Goal: Task Accomplishment & Management: Use online tool/utility

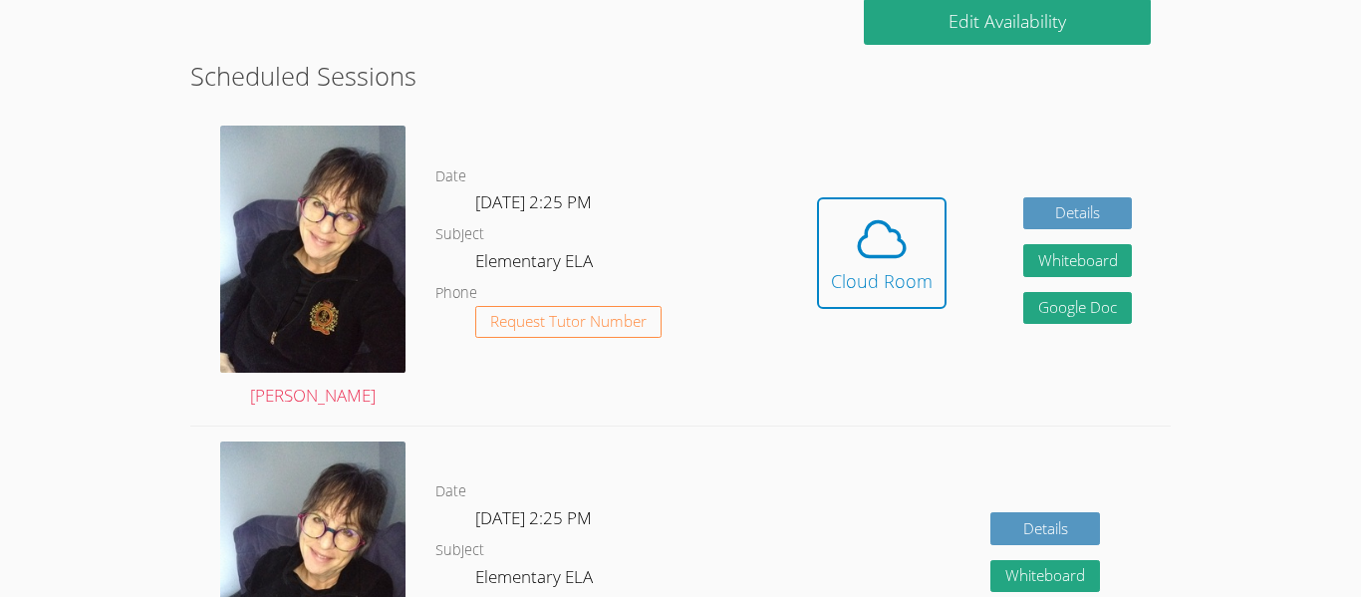
scroll to position [518, 0]
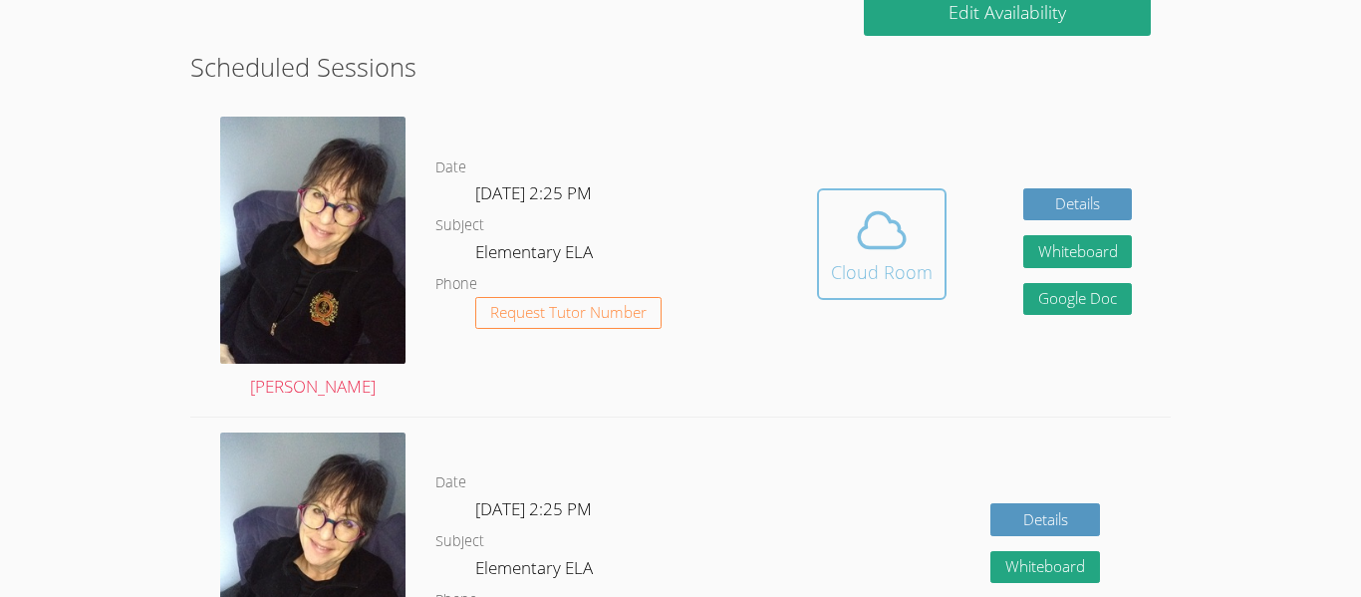
click at [933, 245] on button "Cloud Room" at bounding box center [882, 244] width 130 height 112
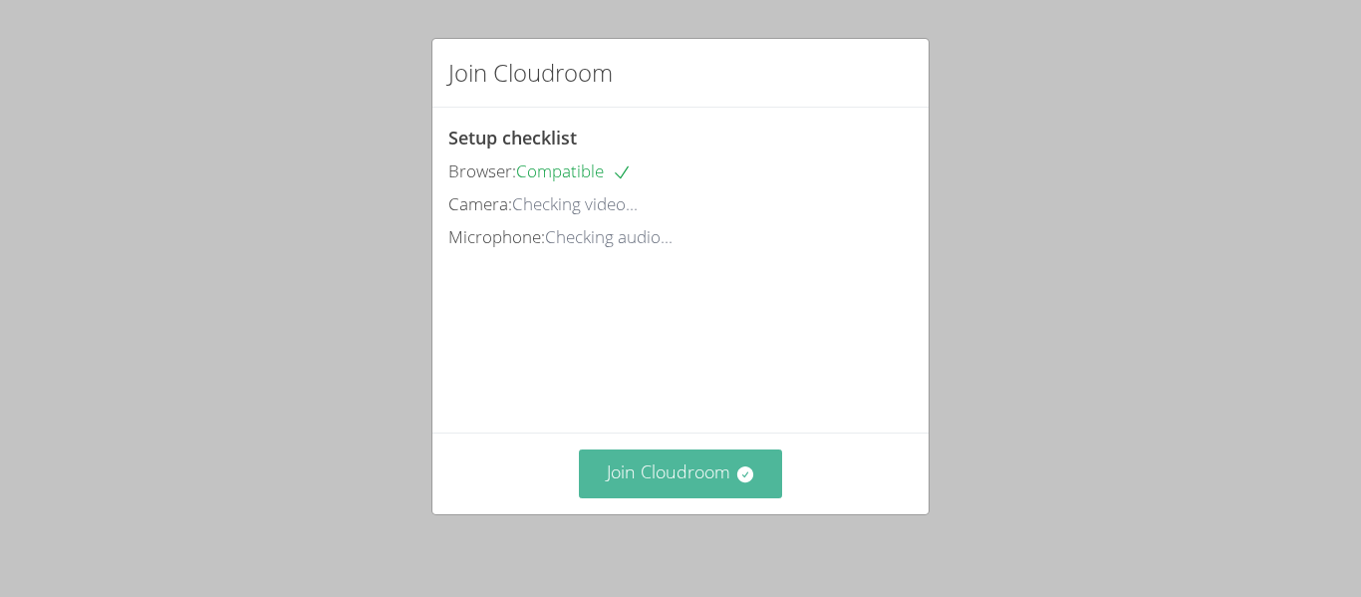
click at [760, 479] on button "Join Cloudroom" at bounding box center [681, 474] width 204 height 49
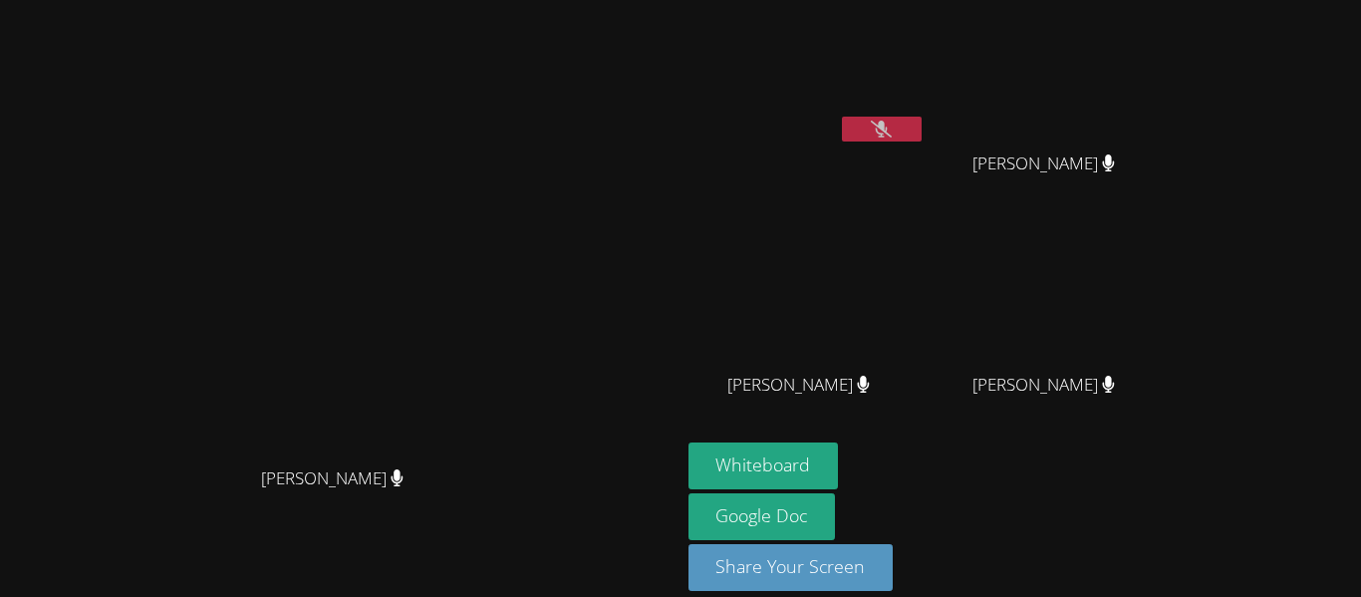
click at [892, 126] on icon at bounding box center [881, 129] width 21 height 17
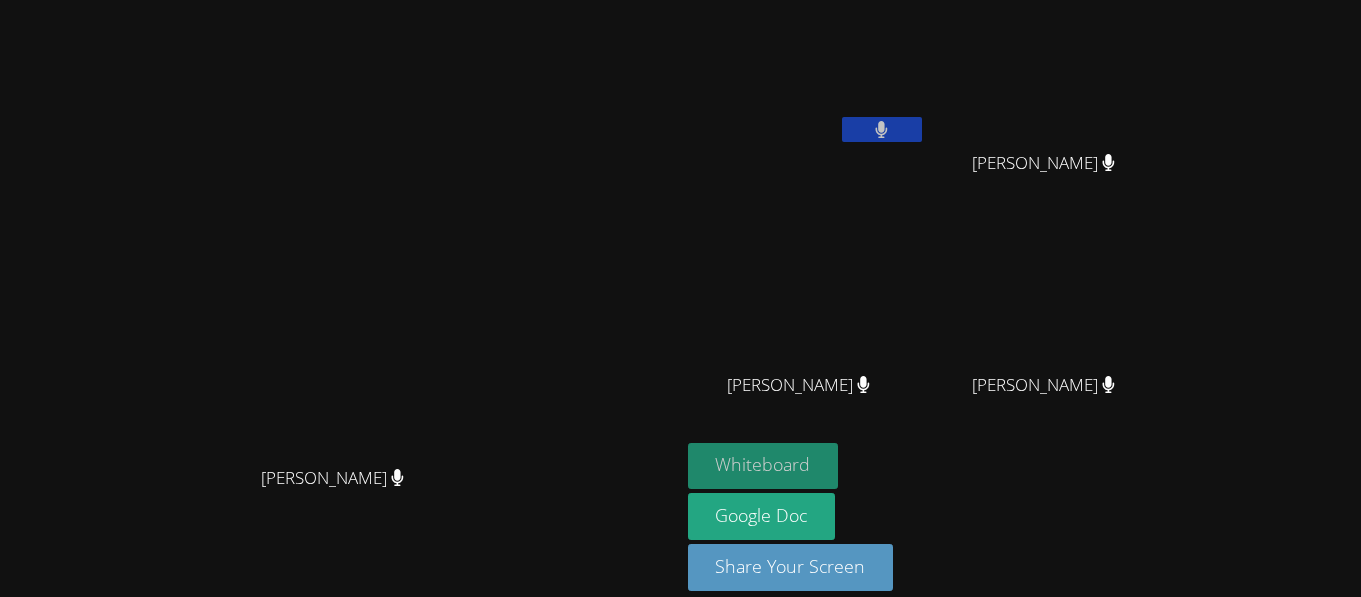
click at [839, 458] on button "Whiteboard" at bounding box center [764, 466] width 150 height 47
click at [922, 135] on button at bounding box center [882, 129] width 80 height 25
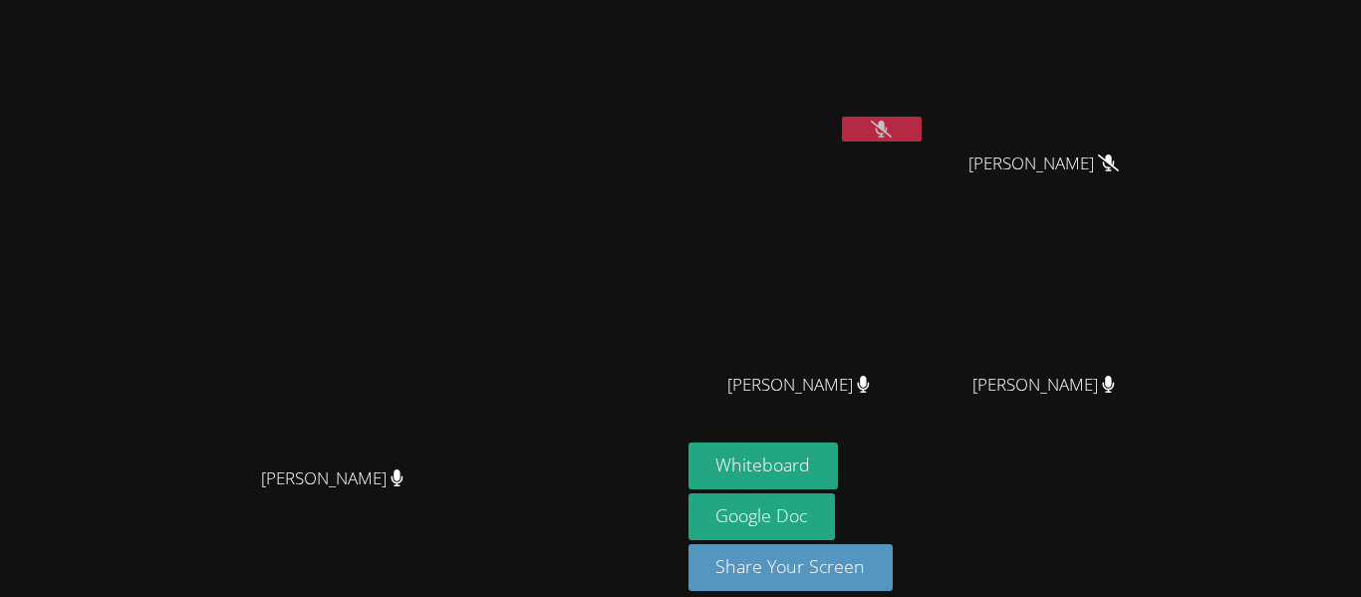
click at [922, 127] on button at bounding box center [882, 129] width 80 height 25
click at [922, 129] on button at bounding box center [882, 129] width 80 height 25
